Goal: Task Accomplishment & Management: Manage account settings

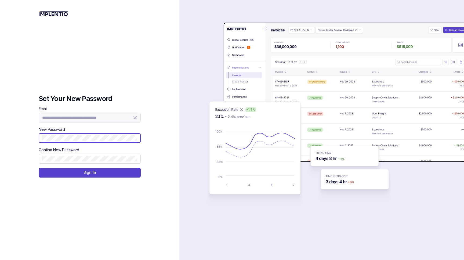
click at [0, 260] on com-1password-button at bounding box center [0, 260] width 0 height 0
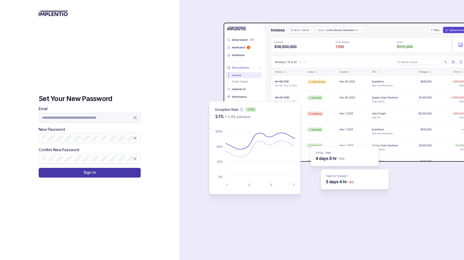
click at [85, 171] on p "Sign In" at bounding box center [89, 172] width 13 height 5
